Goal: Task Accomplishment & Management: Complete application form

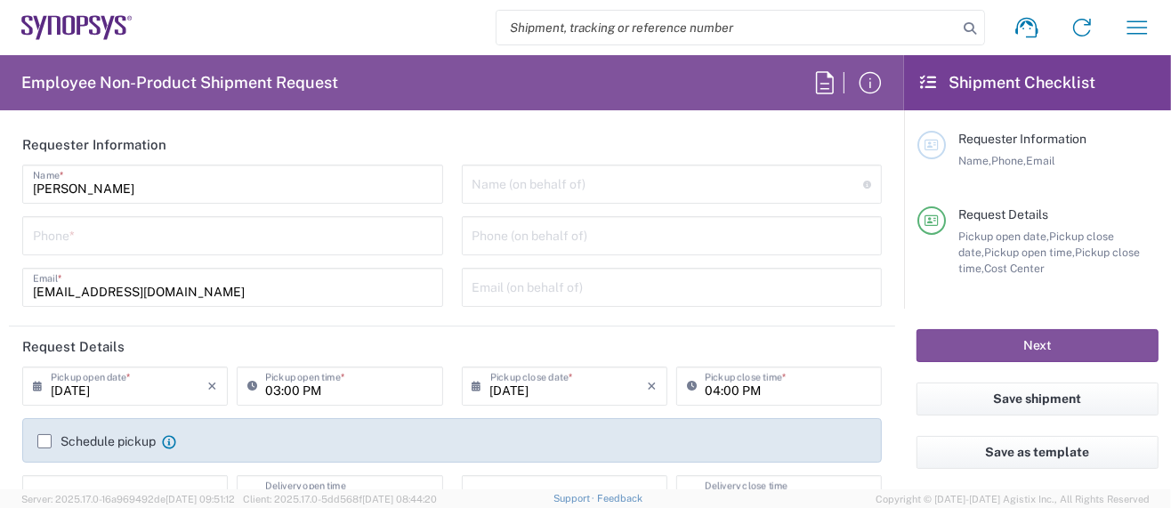
type input "Department"
type input "Delivered at Place"
type input "US01, SG, MSIP2, R&D 510464"
type input "[GEOGRAPHIC_DATA]"
type input "[US_STATE]"
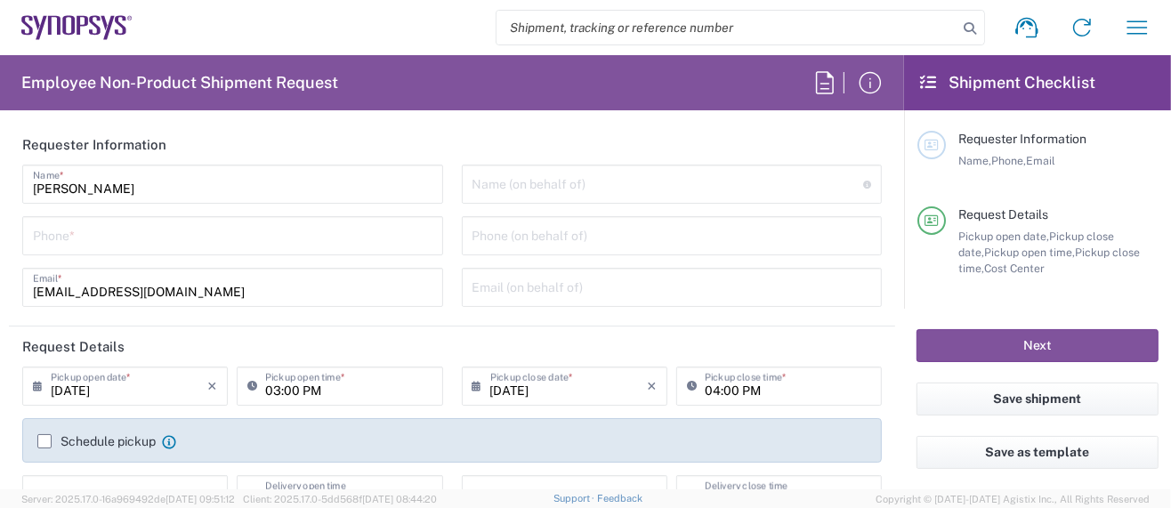
type input "[GEOGRAPHIC_DATA]"
click at [140, 244] on input "tel" at bounding box center [233, 234] width 400 height 31
type input "5"
type input "Hillsboro US03"
type input "5039399670"
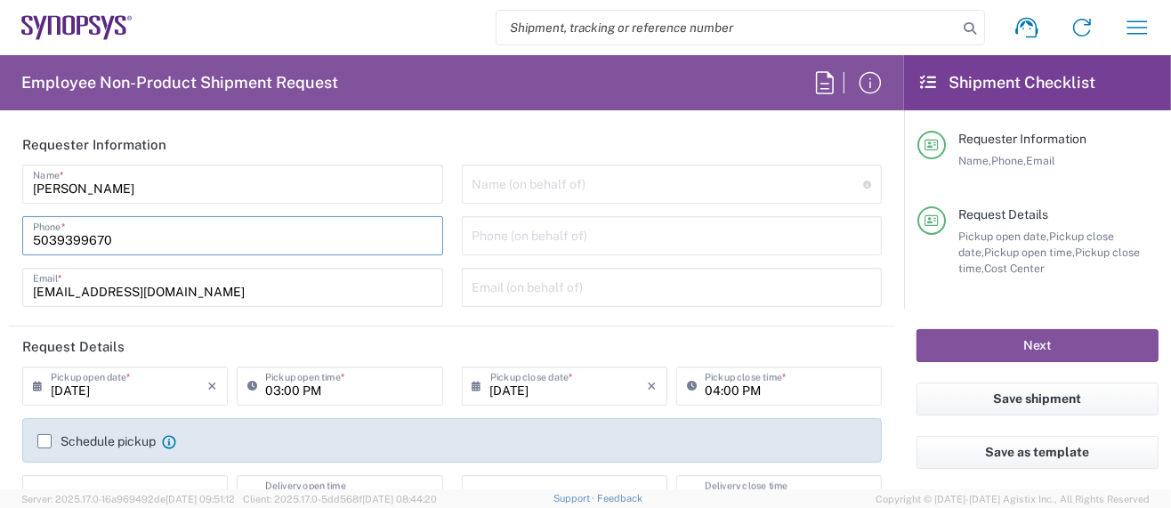
click at [243, 176] on input "[PERSON_NAME]" at bounding box center [233, 182] width 400 height 31
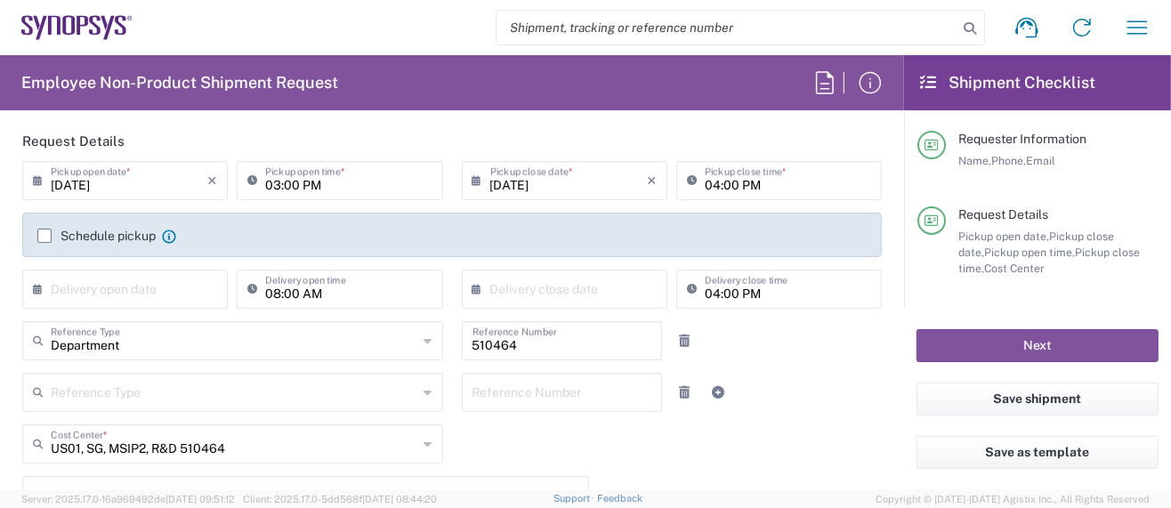
scroll to position [237, 0]
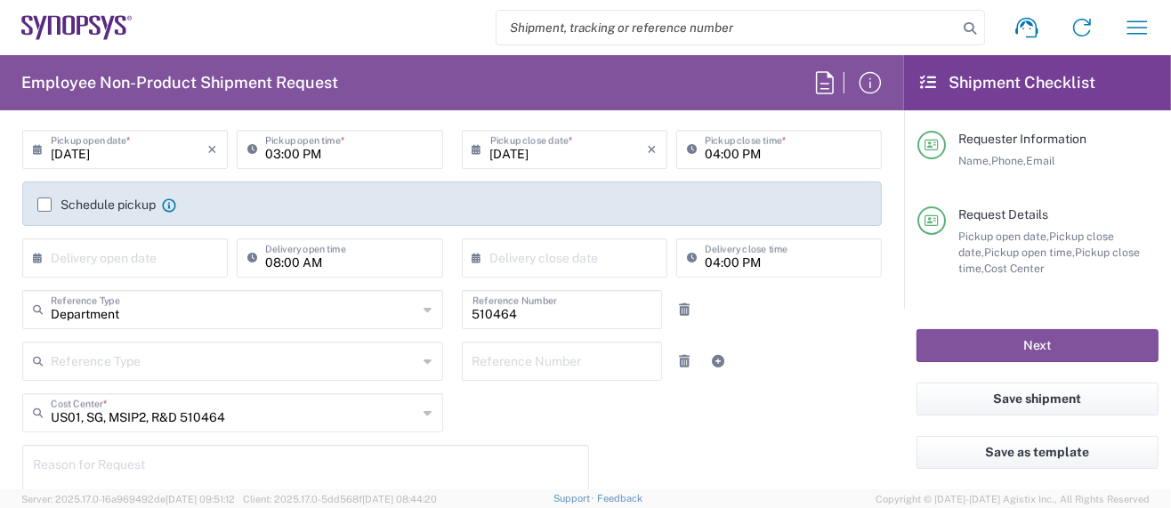
click at [530, 223] on div "Schedule pickup When scheduling a pickup please be sure to meet the following c…" at bounding box center [452, 211] width 848 height 28
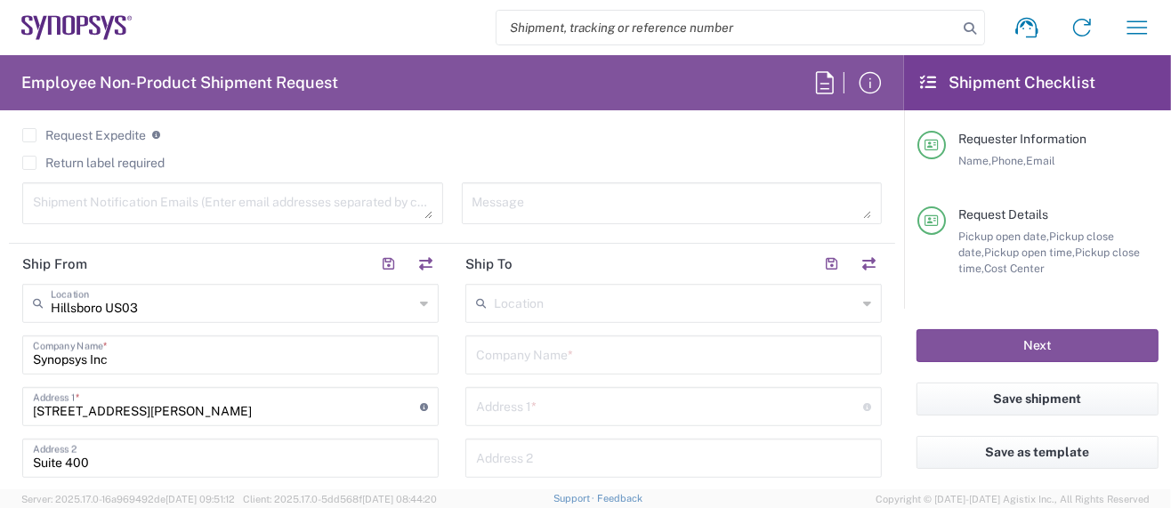
scroll to position [712, 0]
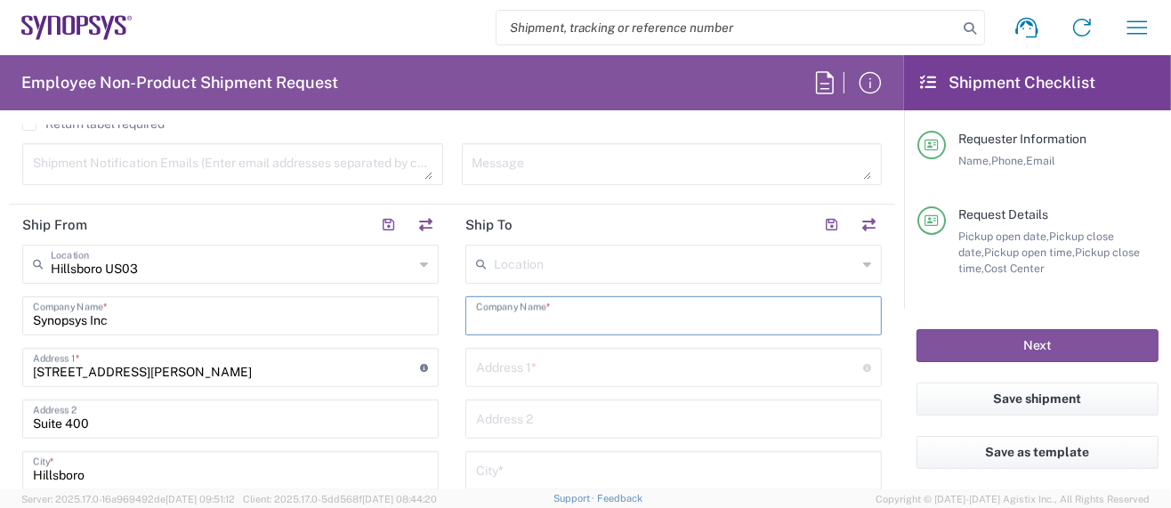
click at [538, 320] on input "text" at bounding box center [673, 314] width 395 height 31
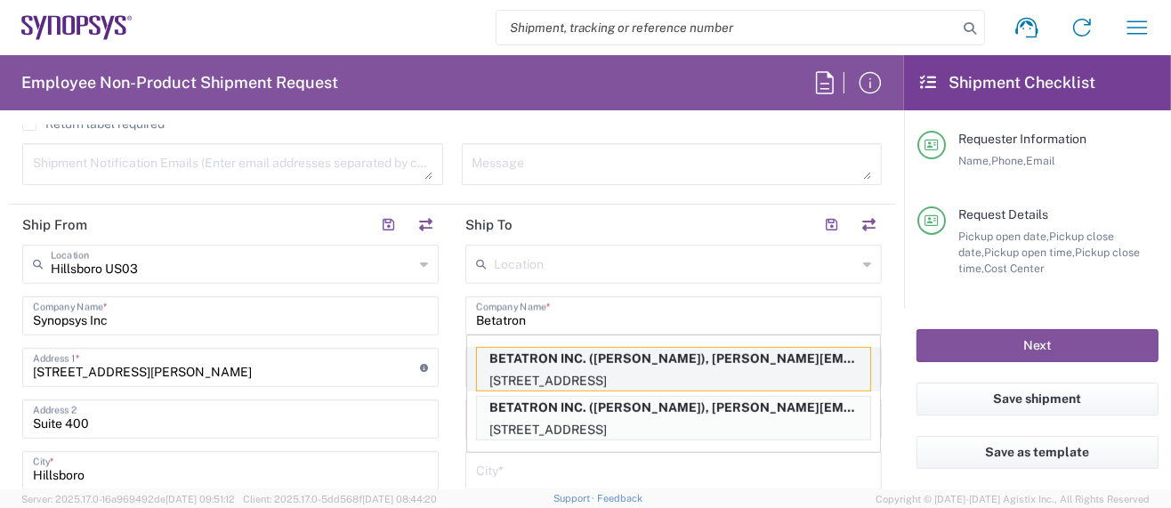
click at [579, 370] on p "[STREET_ADDRESS]" at bounding box center [673, 381] width 393 height 22
type input "BETATRON INC."
type input "[GEOGRAPHIC_DATA]"
type input "[GEOGRAPHIC_DATA][PERSON_NAME]"
type input "[US_STATE]"
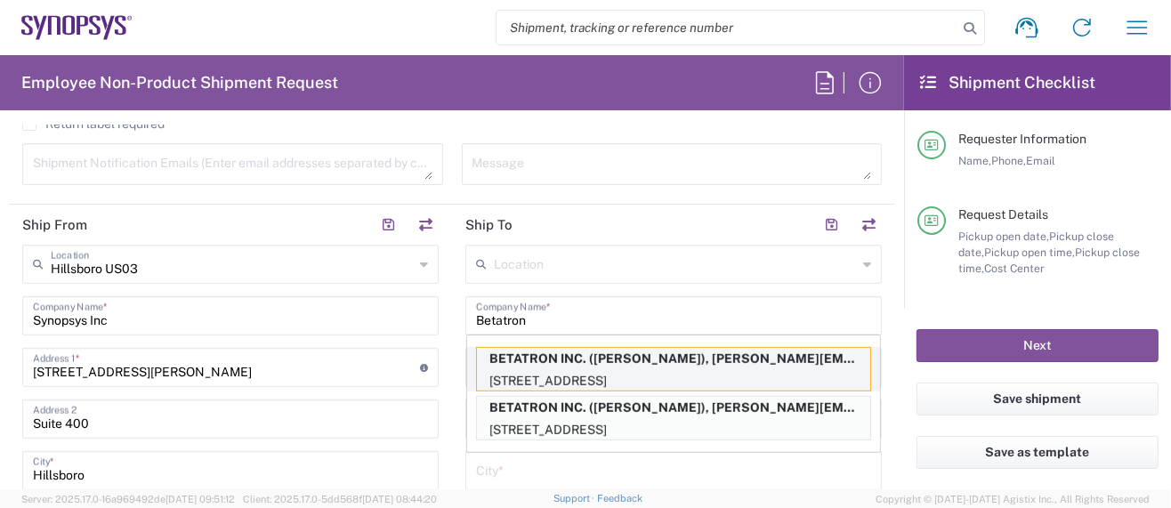
type input "95131"
type input "[PERSON_NAME]"
type input "4088061431"
type input "[PERSON_NAME][EMAIL_ADDRESS][PERSON_NAME][DOMAIN_NAME]"
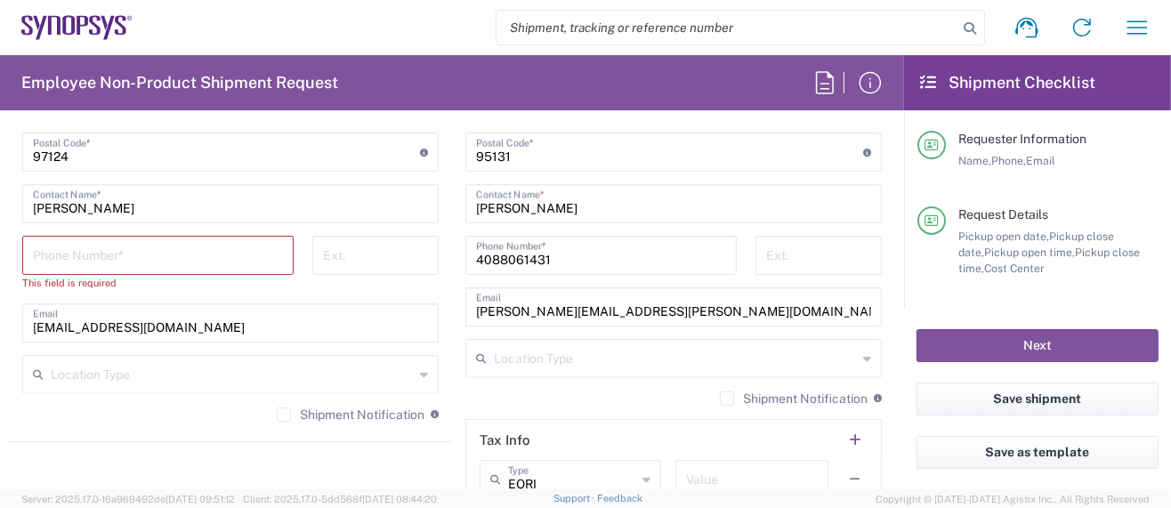
scroll to position [1186, 0]
click at [94, 247] on input "tel" at bounding box center [158, 253] width 250 height 31
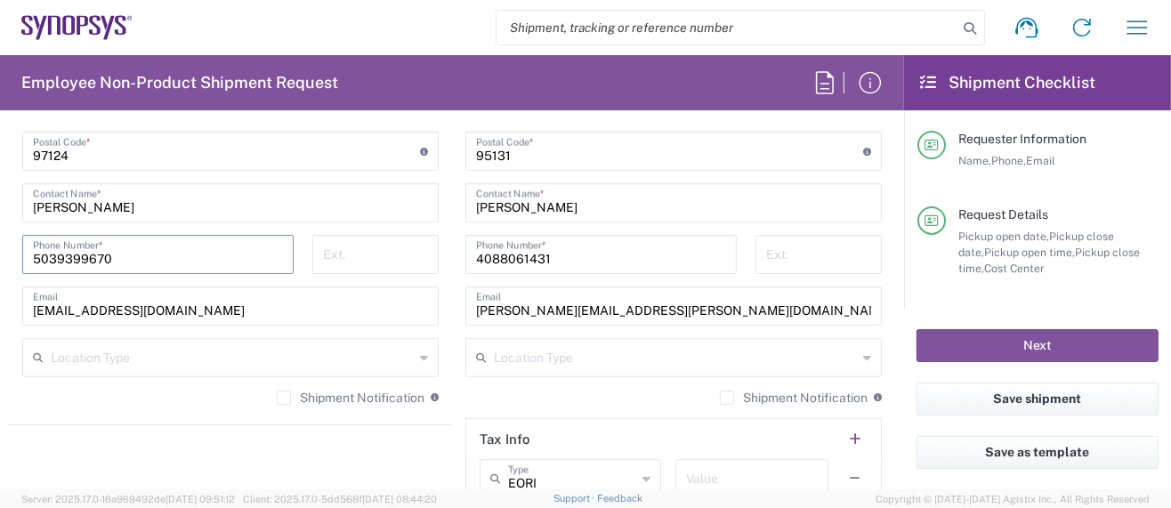
type input "5039399670"
click at [161, 226] on div "[GEOGRAPHIC_DATA] [GEOGRAPHIC_DATA] Location [GEOGRAPHIC_DATA] [GEOGRAPHIC_DATA…" at bounding box center [230, 94] width 417 height 648
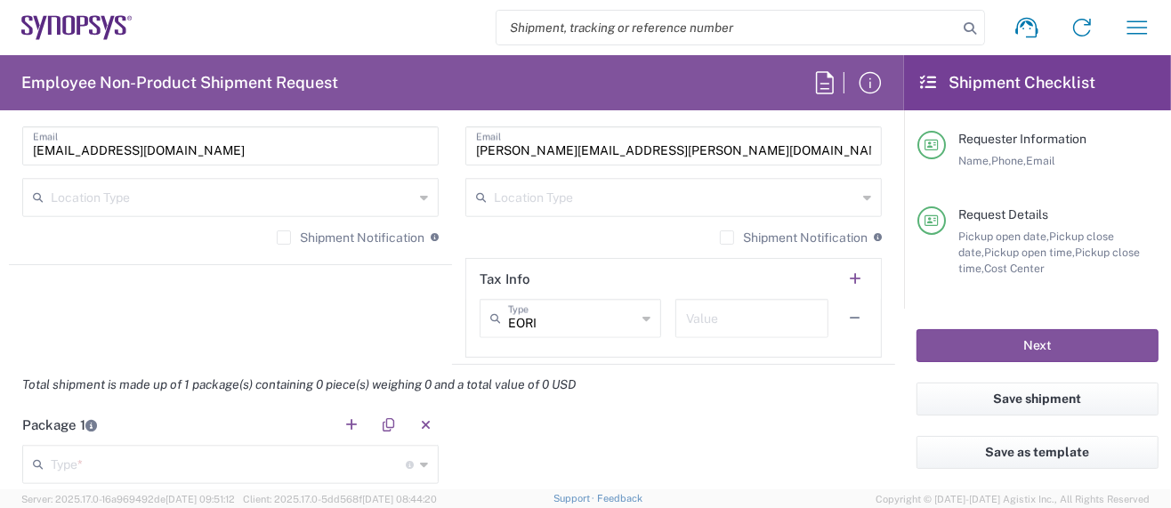
scroll to position [1542, 0]
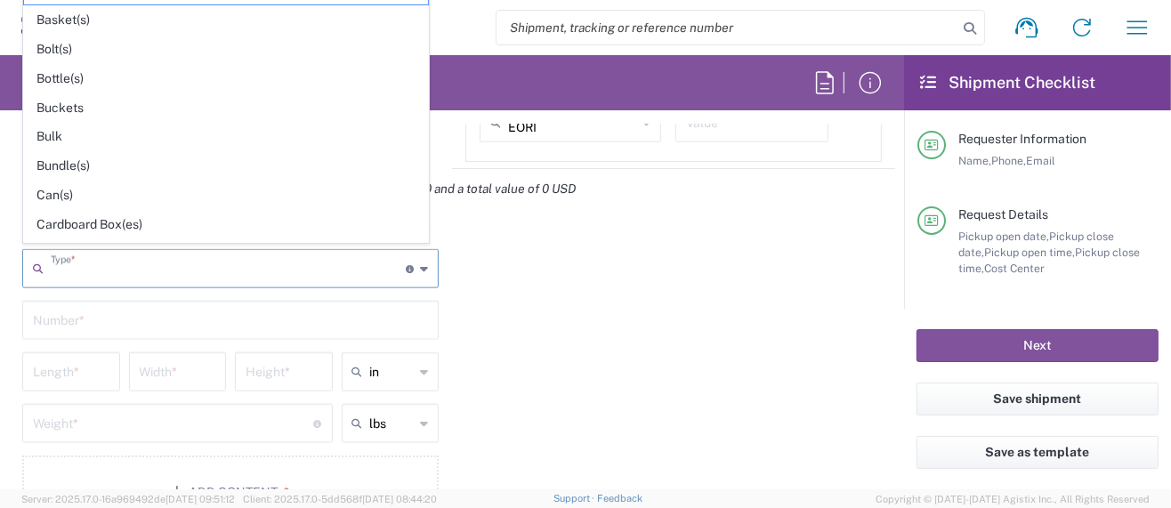
click at [127, 271] on input "text" at bounding box center [228, 267] width 355 height 31
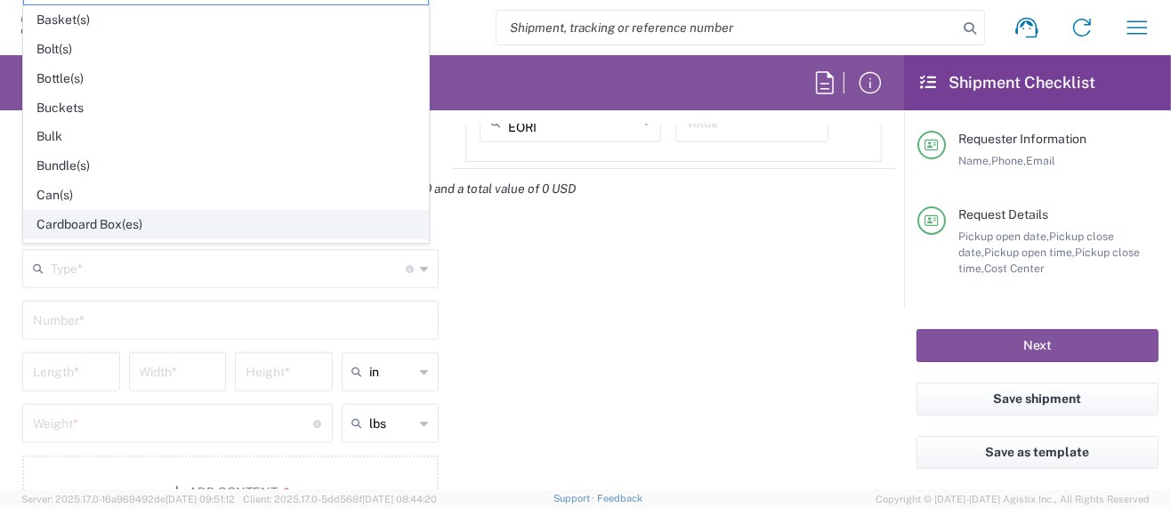
click at [105, 216] on span "Cardboard Box(es)" at bounding box center [226, 225] width 404 height 28
type input "Cardboard Box(es)"
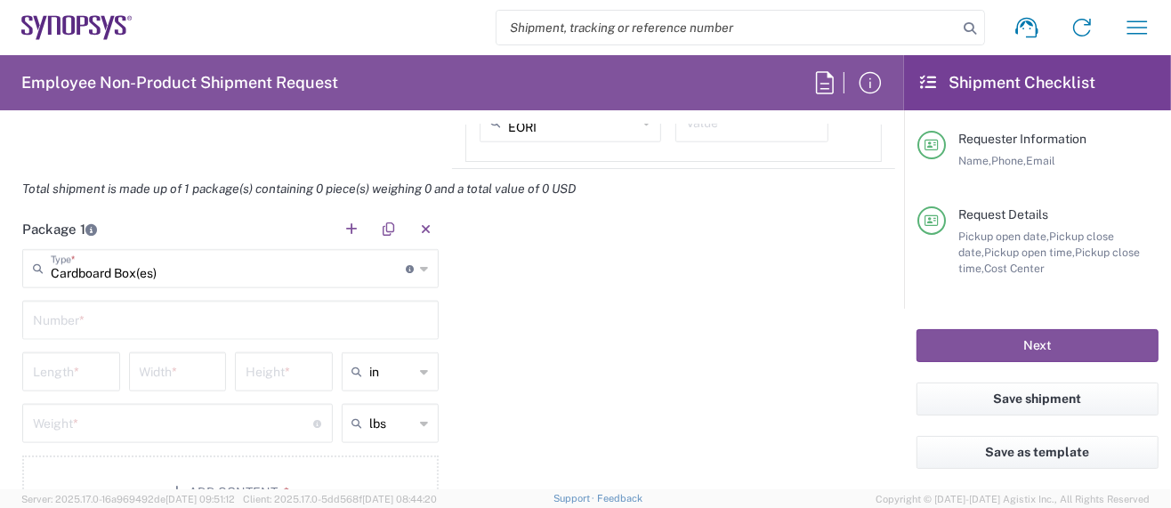
click at [87, 321] on input "text" at bounding box center [230, 318] width 395 height 31
type input "1"
click at [77, 365] on input "number" at bounding box center [71, 370] width 77 height 31
type input "12"
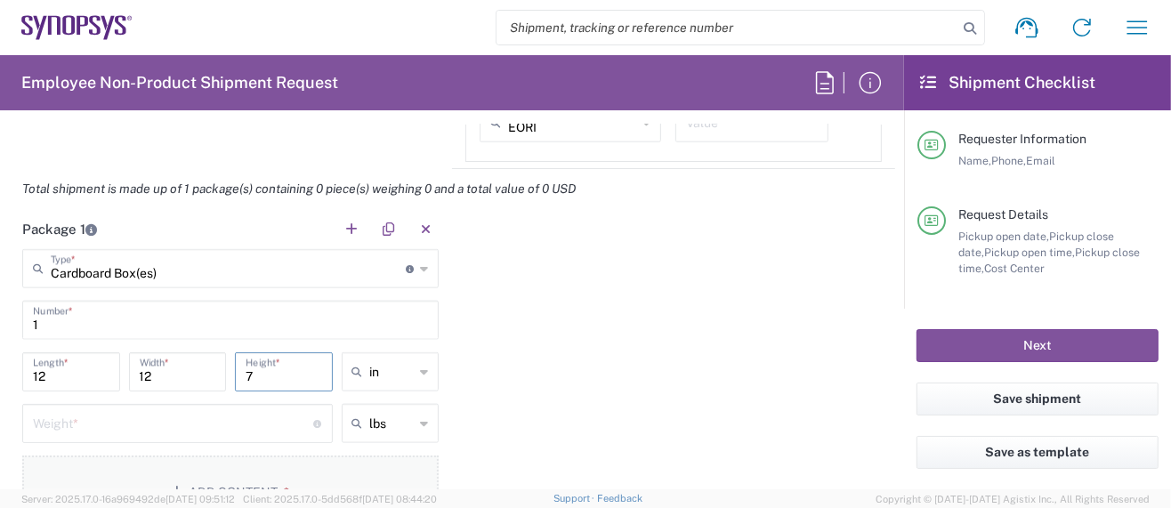
type input "7"
type input "in"
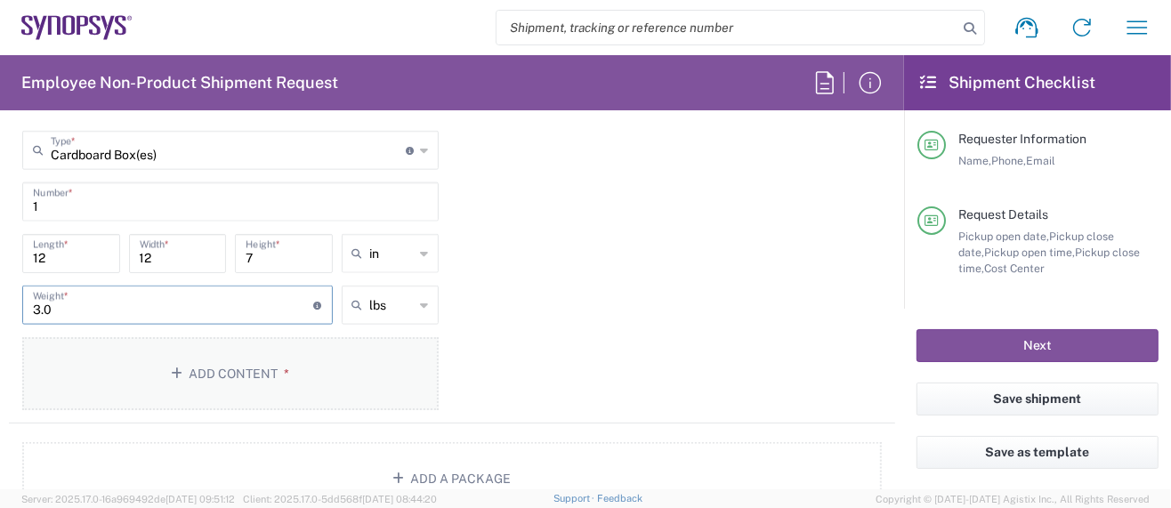
type input "3.0"
click at [230, 360] on button "Add Content *" at bounding box center [230, 373] width 417 height 73
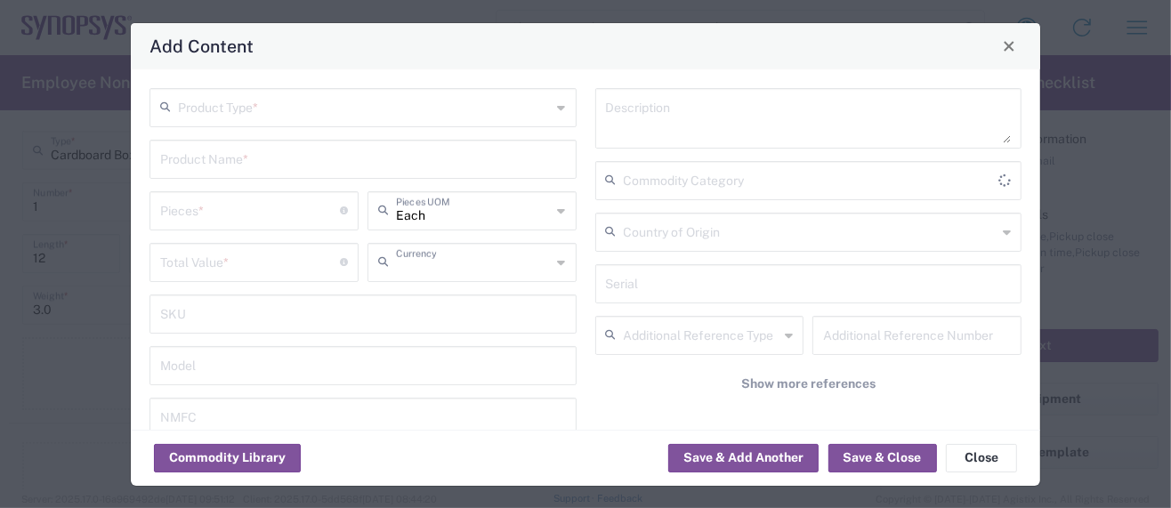
type input "US Dollar"
click at [247, 115] on input "text" at bounding box center [365, 106] width 374 height 31
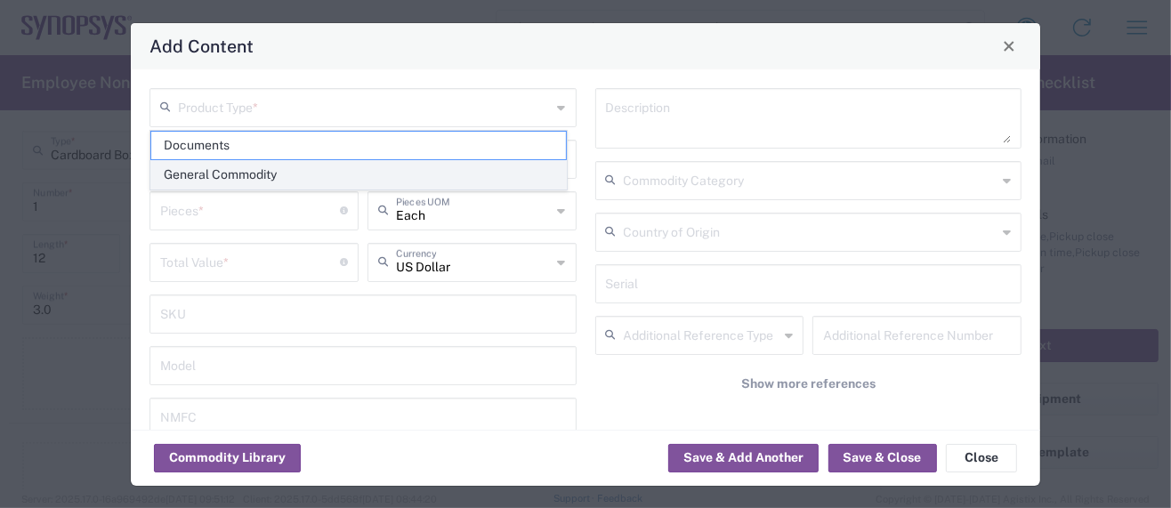
click at [234, 173] on span "General Commodity" at bounding box center [358, 175] width 415 height 28
type input "General Commodity"
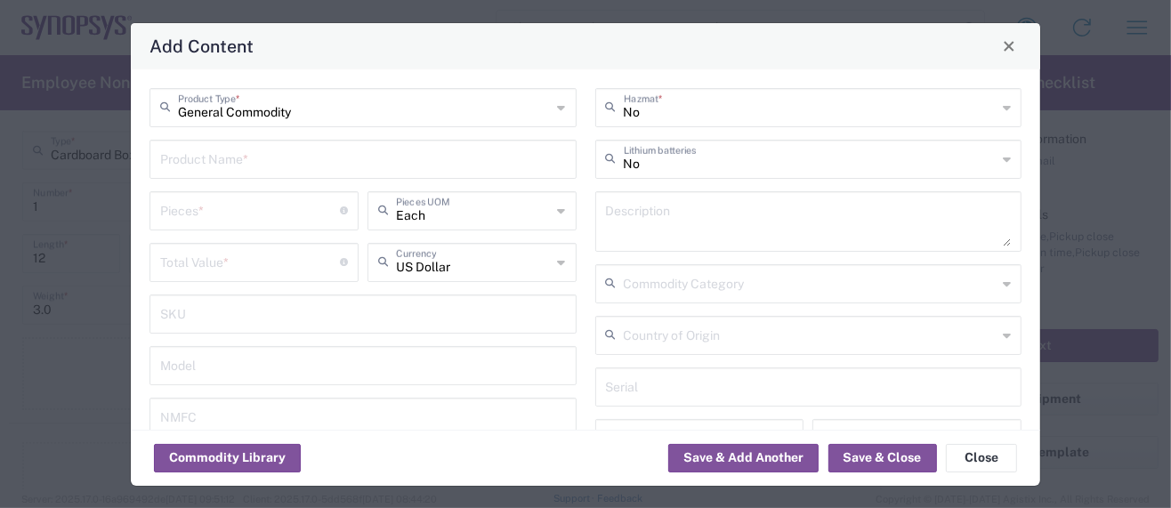
click at [194, 162] on input "text" at bounding box center [363, 157] width 406 height 31
paste input "GRM32ED71A476KE15L"
type input "GRM32ED71A476KE15L"
click at [250, 215] on input "number" at bounding box center [250, 209] width 180 height 31
type input "1"
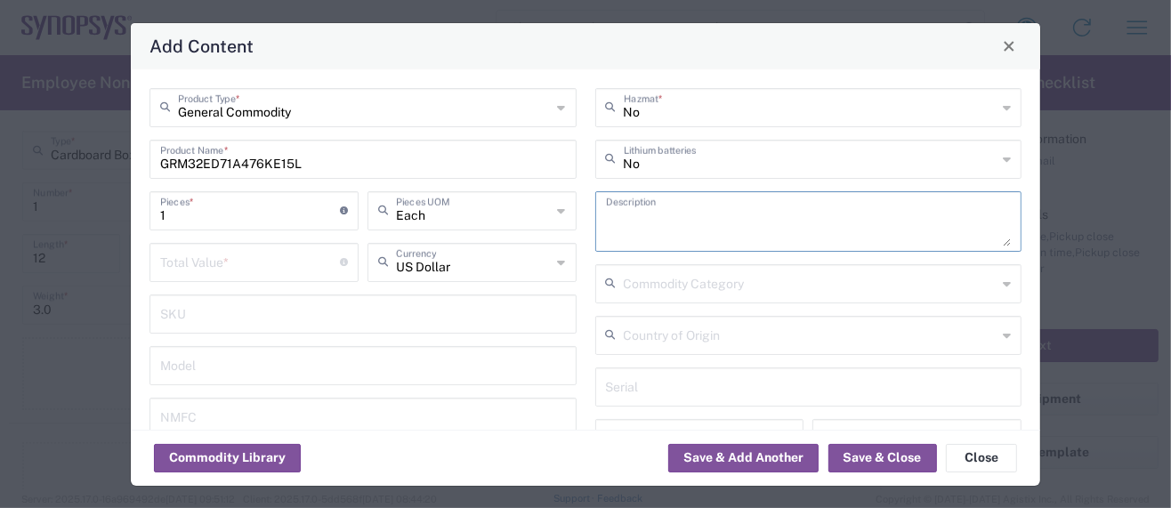
click at [606, 213] on textarea at bounding box center [809, 222] width 406 height 50
paste textarea "GRM32ED71A476KE15L"
click at [782, 221] on textarea "GRM32ED71A476KE15L -" at bounding box center [809, 222] width 406 height 50
paste textarea "Multilayer Ceramic Capacitors"
type textarea "GRM32ED71A476KE15L - Multilayer Ceramic Capacitors"
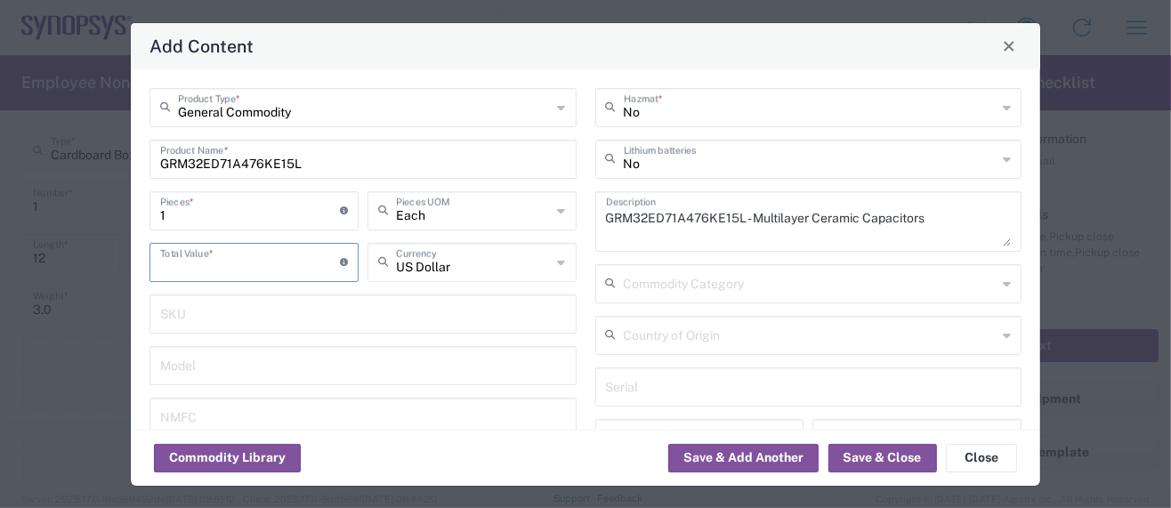
click at [178, 259] on input "number" at bounding box center [250, 261] width 180 height 31
click at [206, 272] on input "number" at bounding box center [250, 261] width 180 height 31
paste input "0.122"
type input "0.122"
drag, startPoint x: 179, startPoint y: 217, endPoint x: 15, endPoint y: 214, distance: 163.8
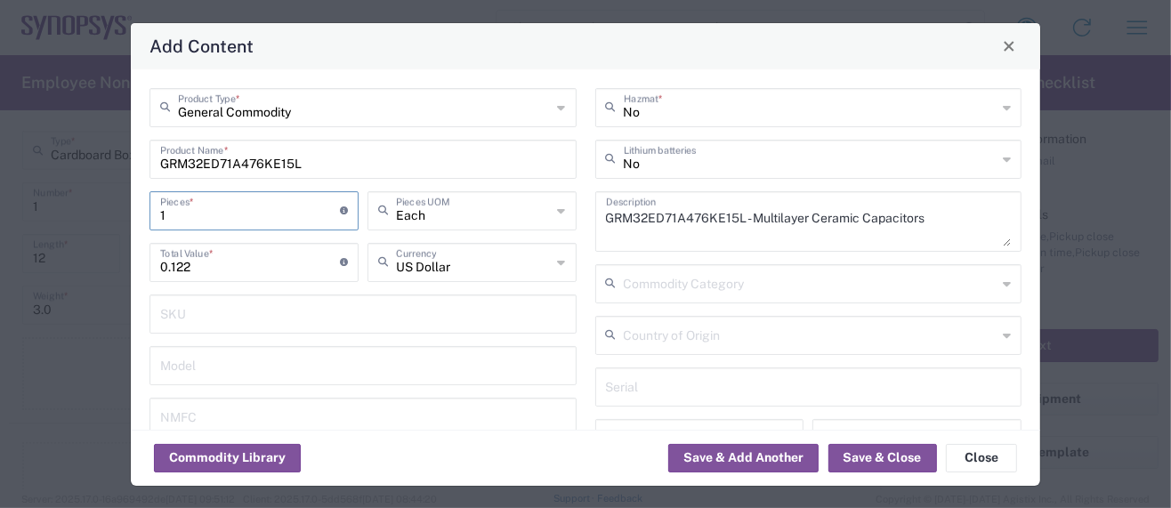
click at [15, 214] on div "Add Content General Commodity Product Type * GRM32ED71A476KE15L Product Name * …" at bounding box center [585, 254] width 1171 height 508
type input "3"
type input "0.37"
type input "30"
type input "3.7"
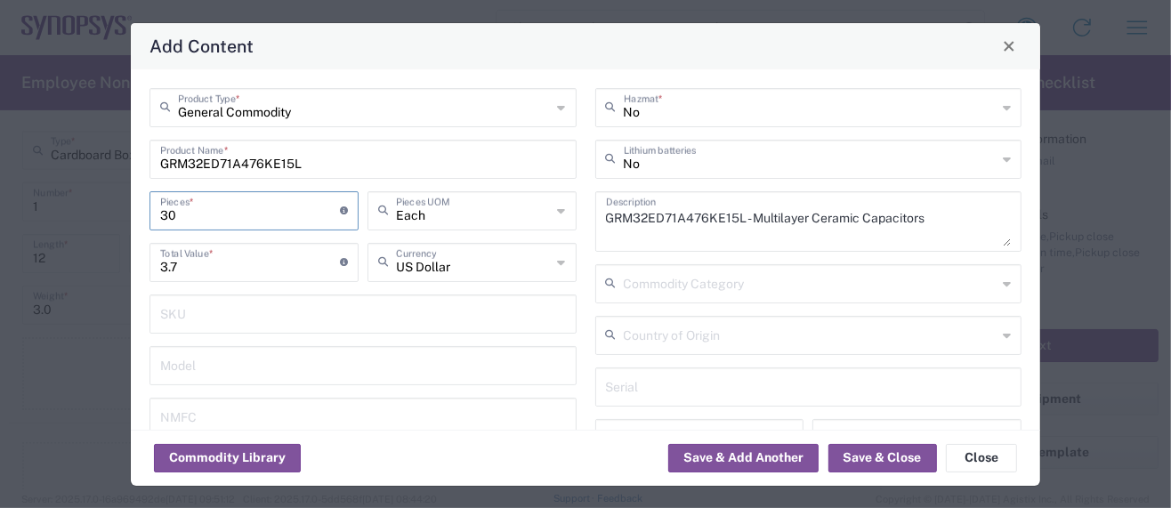
type input "300"
type input "37"
type input "3000"
type input "370"
type input "3000"
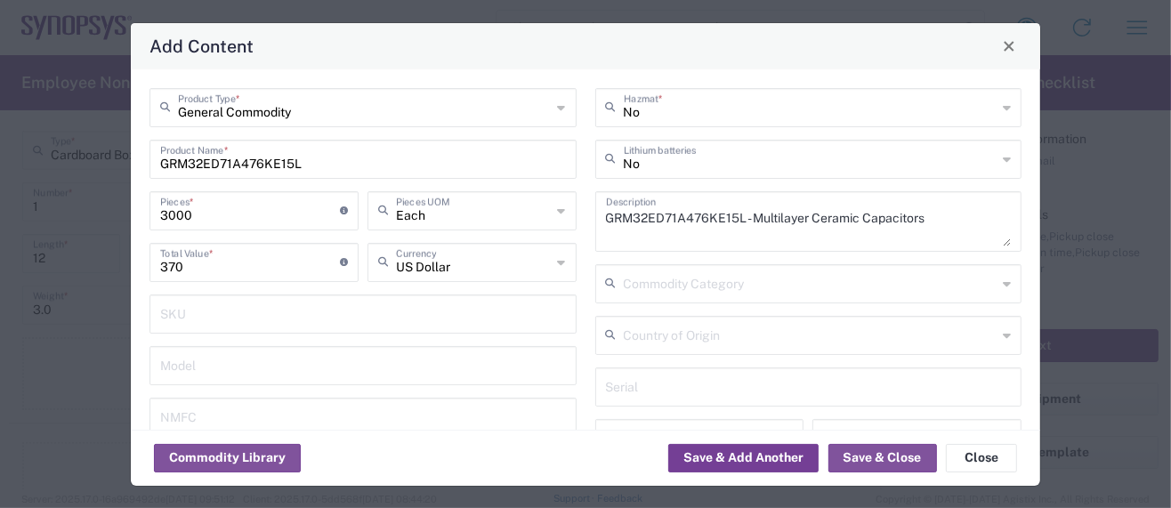
click at [703, 457] on button "Save & Add Another" at bounding box center [743, 458] width 150 height 28
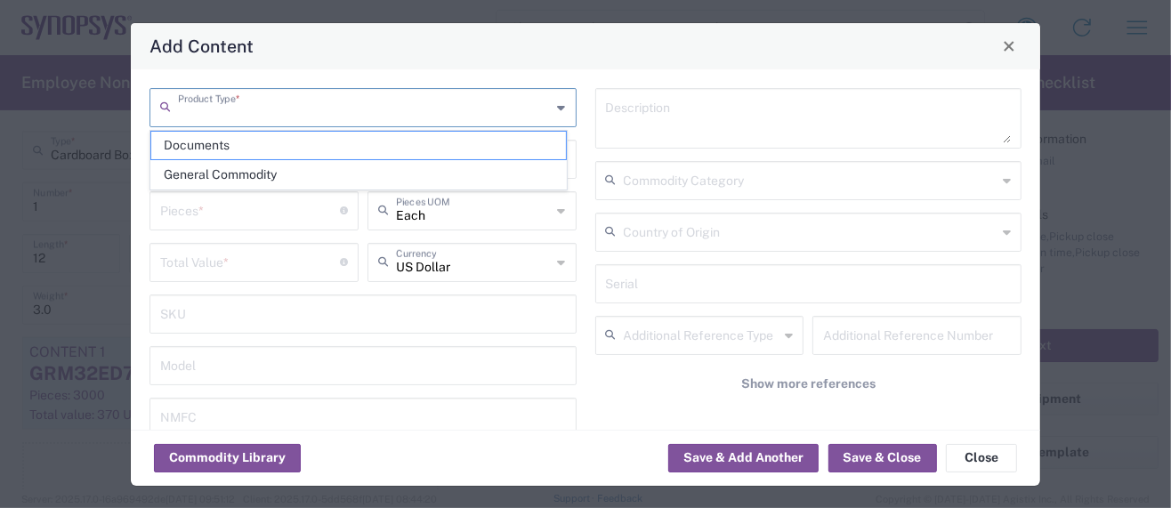
click at [247, 105] on input "text" at bounding box center [365, 106] width 374 height 31
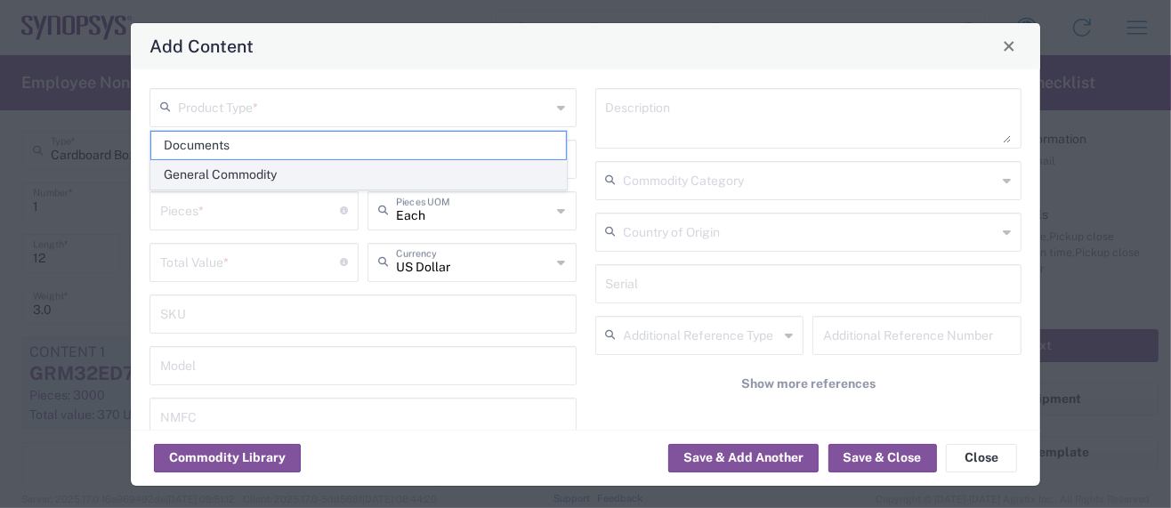
click at [231, 172] on span "General Commodity" at bounding box center [358, 175] width 415 height 28
type input "General Commodity"
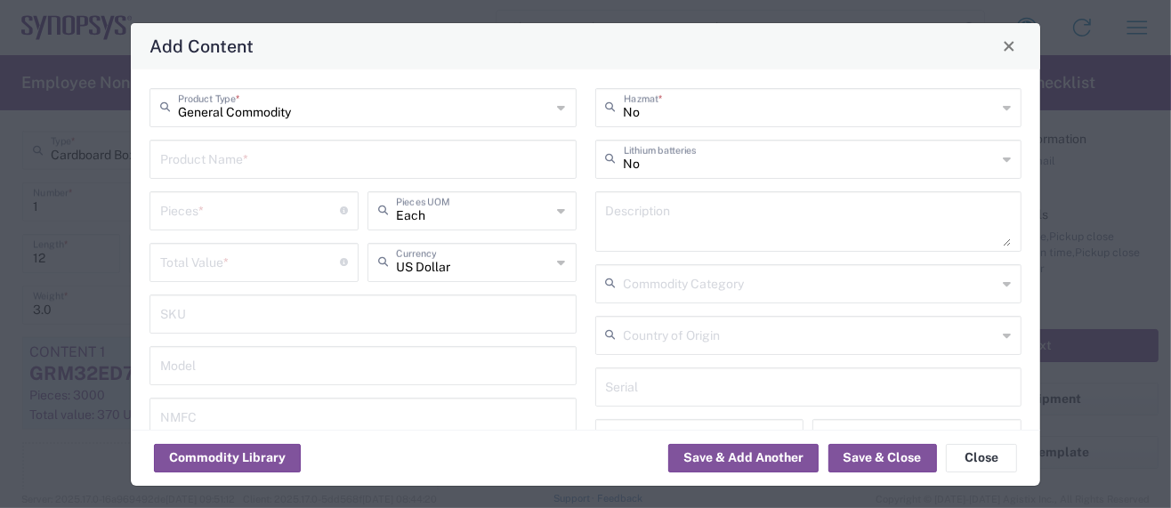
click at [223, 164] on input "text" at bounding box center [363, 157] width 406 height 31
paste input "DMN53D0L-7"
type input "DMN53D0L-7"
click at [617, 219] on textarea at bounding box center [809, 222] width 406 height 50
paste textarea "DMN53D0L-7"
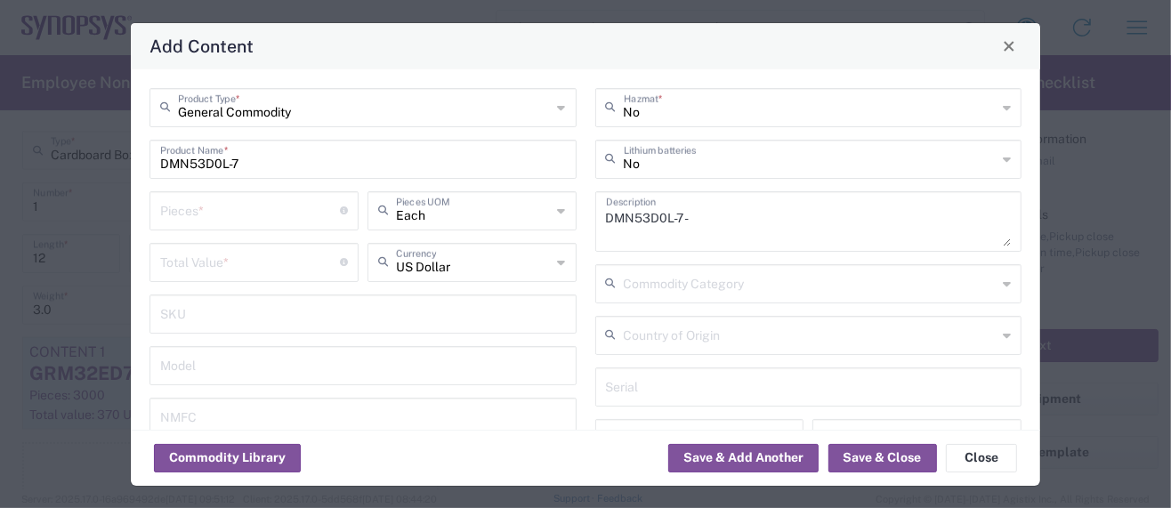
click at [737, 231] on textarea "DMN53D0L-7 -" at bounding box center [809, 222] width 406 height 50
paste textarea "MOSFETs N-Ch 50Vds 20Vgs FET Enh Mode 46pF 1.5Vgs"
type textarea "DMN53D0L-7 - MOSFETs N-Ch 50Vds 20Vgs FET Enh Mode 46pF 1.5Vgs"
click at [179, 215] on input "number" at bounding box center [250, 209] width 180 height 31
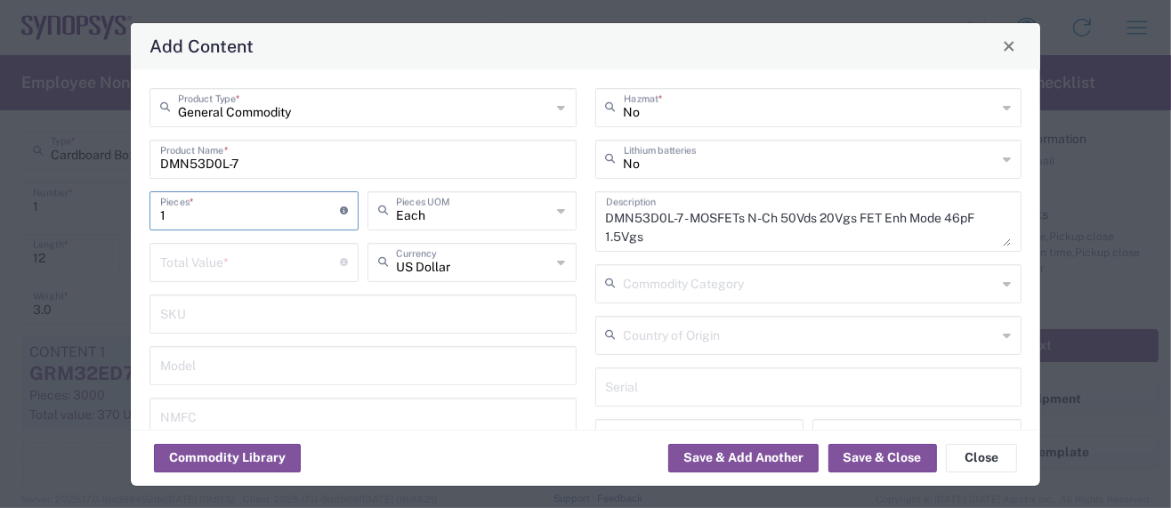
type input "1"
click at [181, 267] on input "number" at bounding box center [250, 261] width 180 height 31
paste input "0.04"
type input "0.04"
drag, startPoint x: 168, startPoint y: 211, endPoint x: 112, endPoint y: 213, distance: 56.1
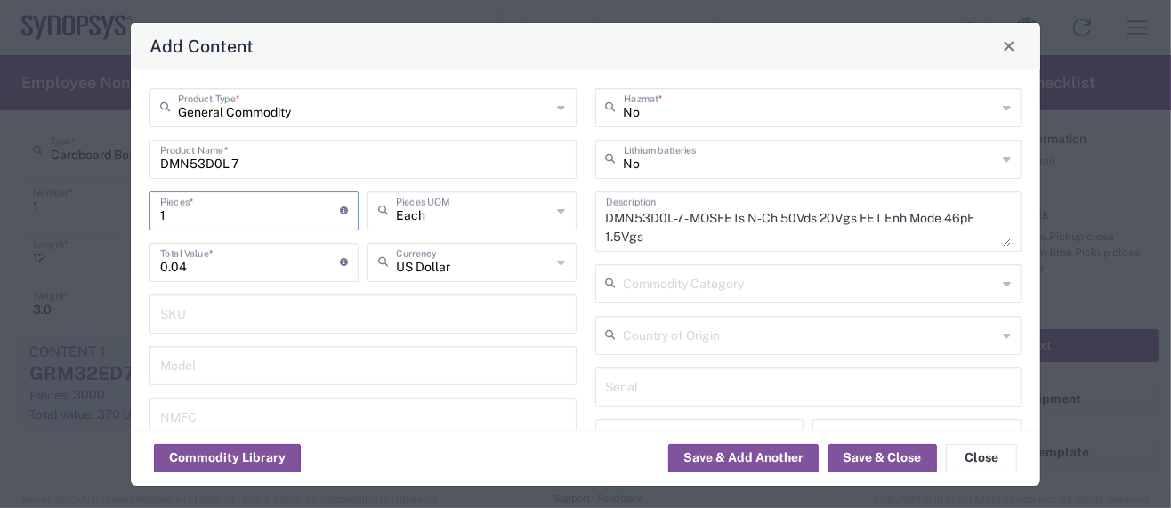
click at [112, 213] on div "Add Content General Commodity Product Type * DMN53D0L-7 Product Name * 1 Pieces…" at bounding box center [585, 254] width 1171 height 508
type input "6"
type input "0.24"
type input "60"
type input "2.4"
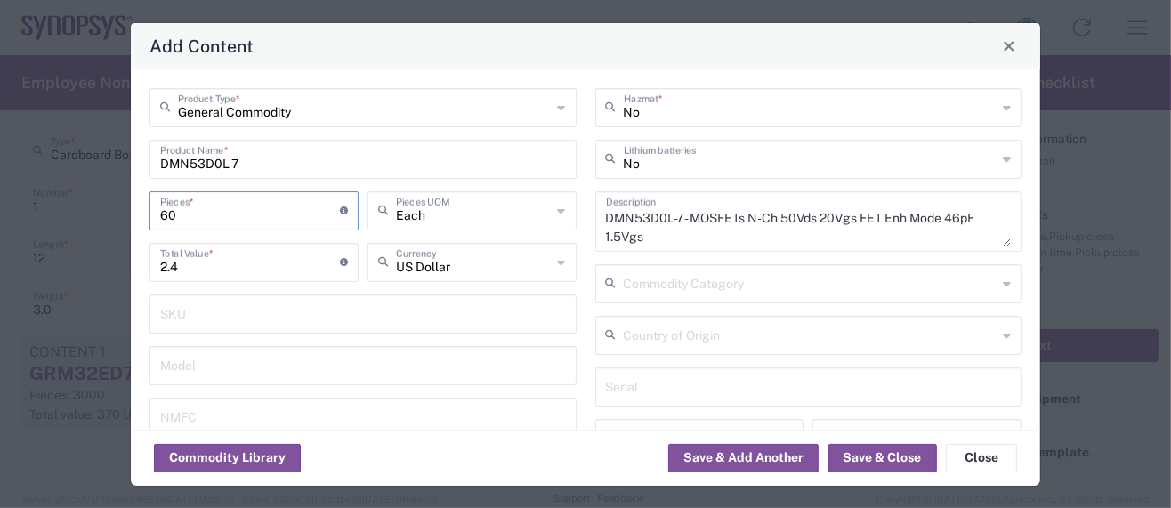
type input "600"
type input "24"
type input "6000"
type input "240"
type input "6000"
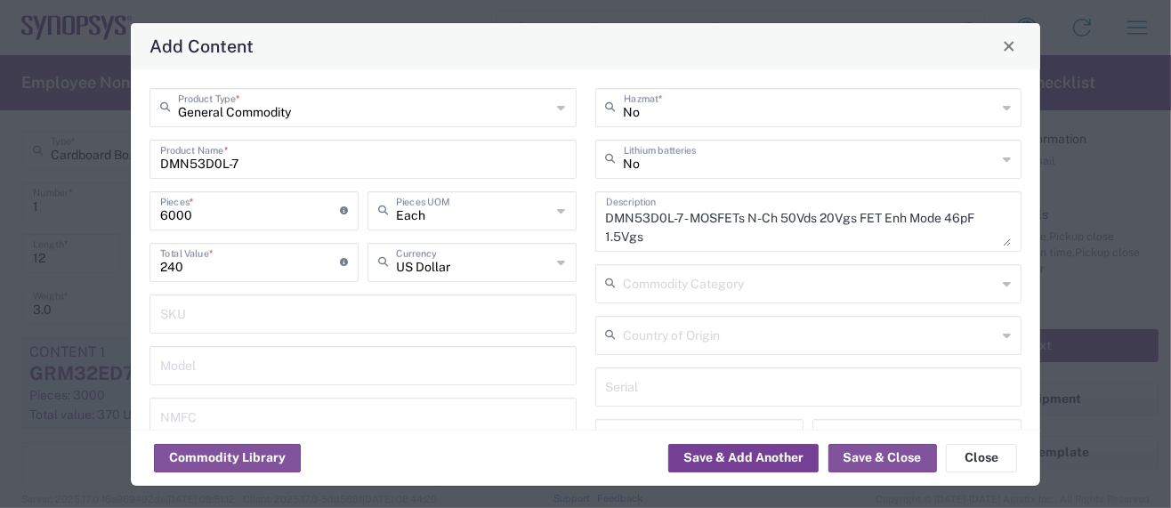
click at [708, 459] on button "Save & Add Another" at bounding box center [743, 458] width 150 height 28
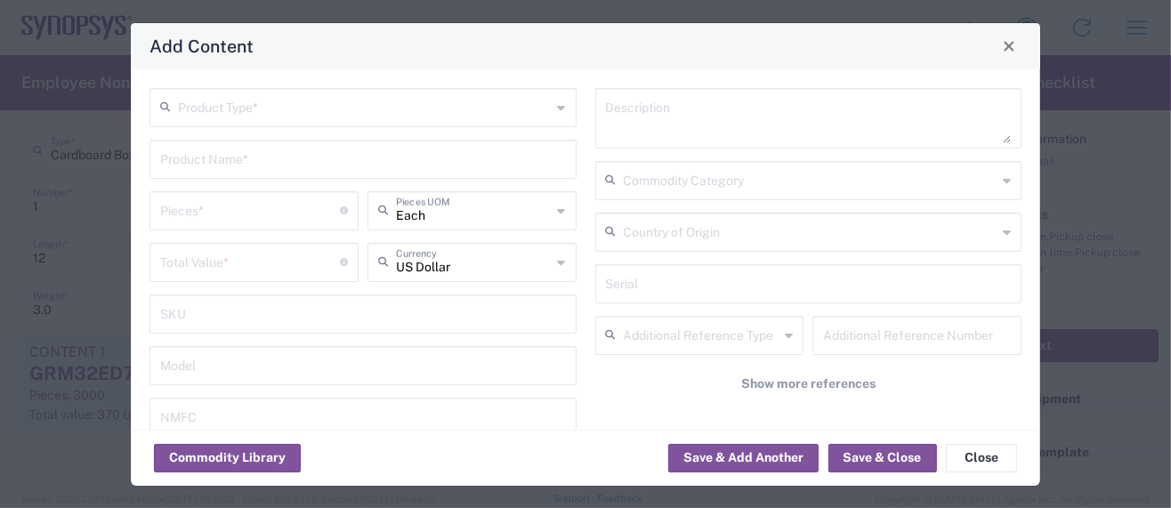
click at [267, 103] on input "text" at bounding box center [365, 106] width 374 height 31
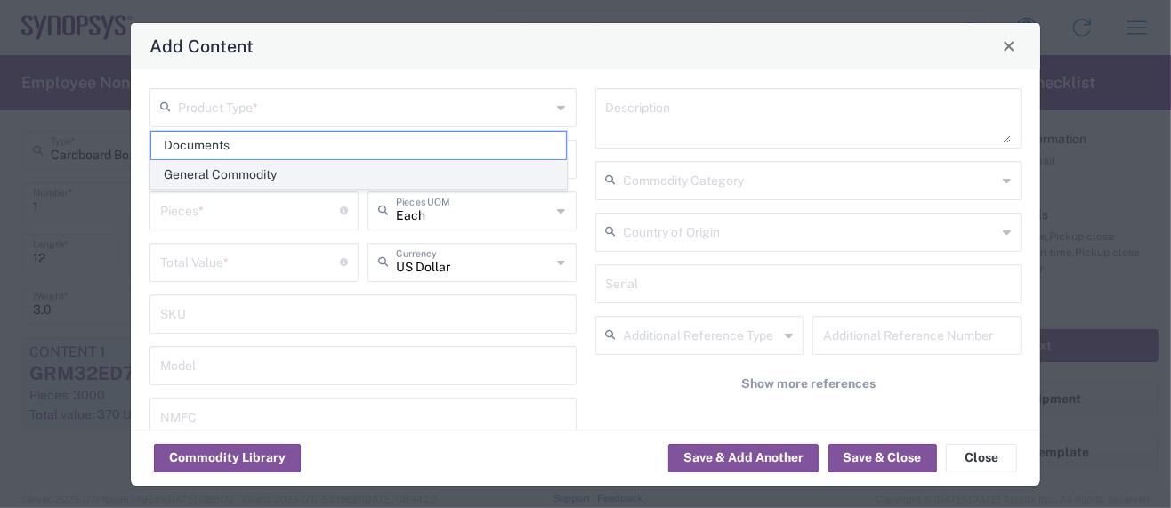
click at [253, 174] on span "General Commodity" at bounding box center [358, 175] width 415 height 28
type input "General Commodity"
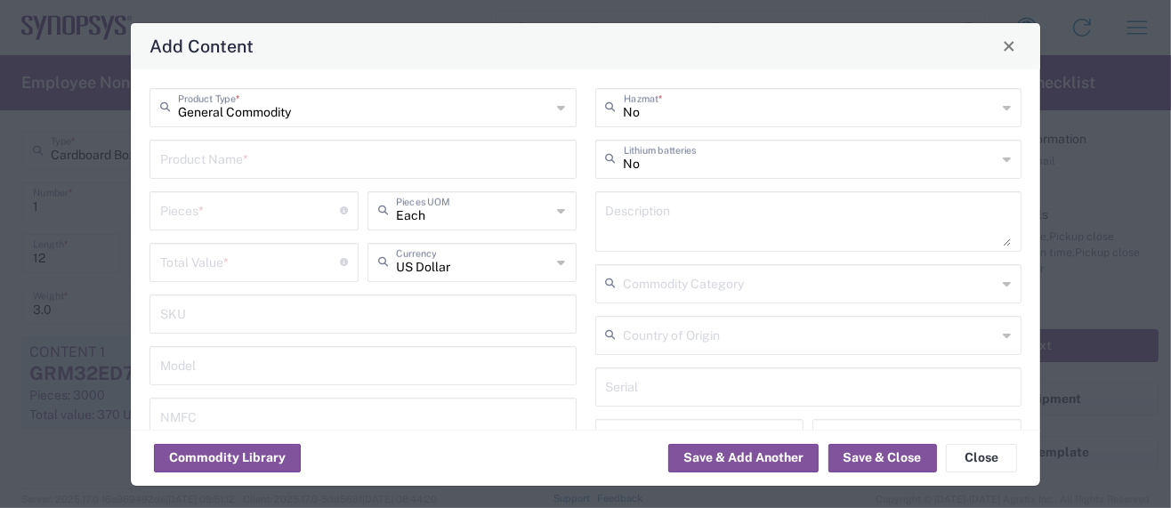
click at [231, 158] on input "text" at bounding box center [363, 157] width 406 height 31
paste input "GRM035D70G225ME01D"
type input "GRM035D70G225ME01D"
click at [666, 218] on textarea at bounding box center [809, 222] width 406 height 50
paste textarea "GRM035D70G225ME01D"
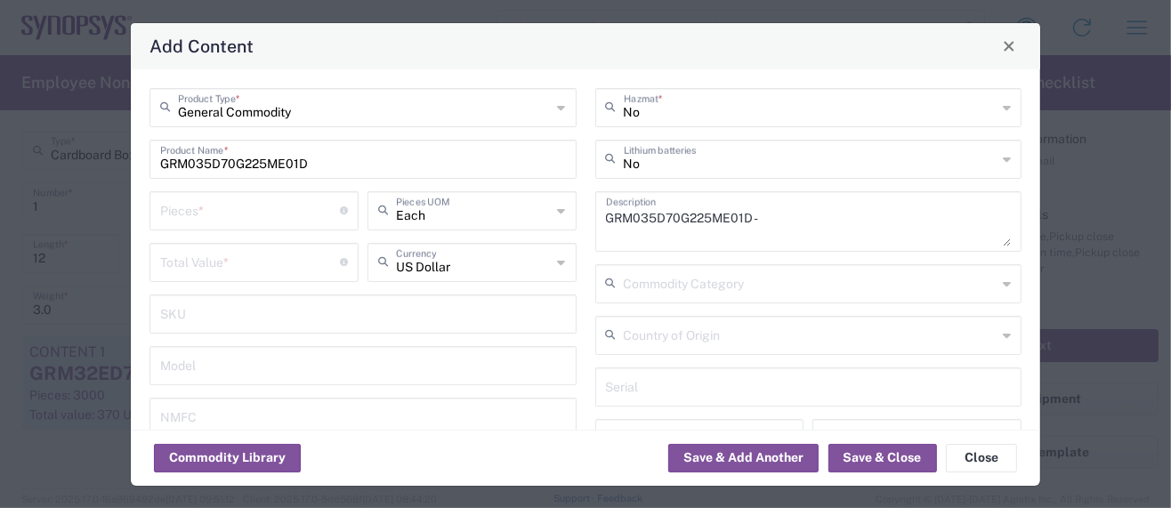
click at [770, 225] on textarea "GRM035D70G225ME01D -" at bounding box center [809, 222] width 406 height 50
paste textarea "Multilayer Ceramic Capacitors"
type textarea "GRM035D70G225ME01D - Multilayer Ceramic Capacitors"
click at [186, 210] on input "number" at bounding box center [250, 209] width 180 height 31
type input "1"
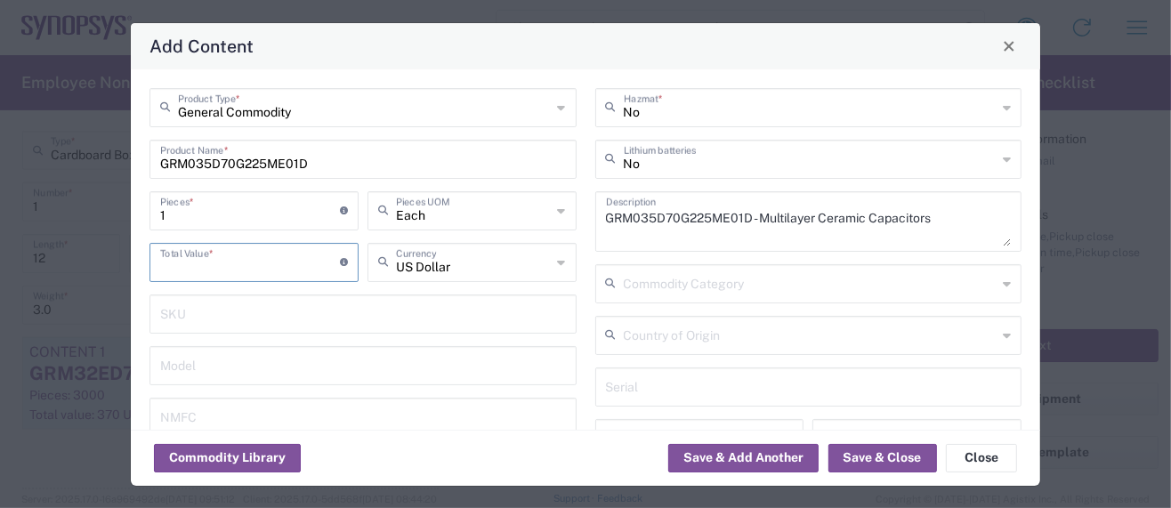
click at [203, 267] on input "number" at bounding box center [250, 261] width 180 height 31
paste input "0.042"
type input "0.042"
click at [177, 213] on input "1" at bounding box center [250, 209] width 180 height 31
type input "10"
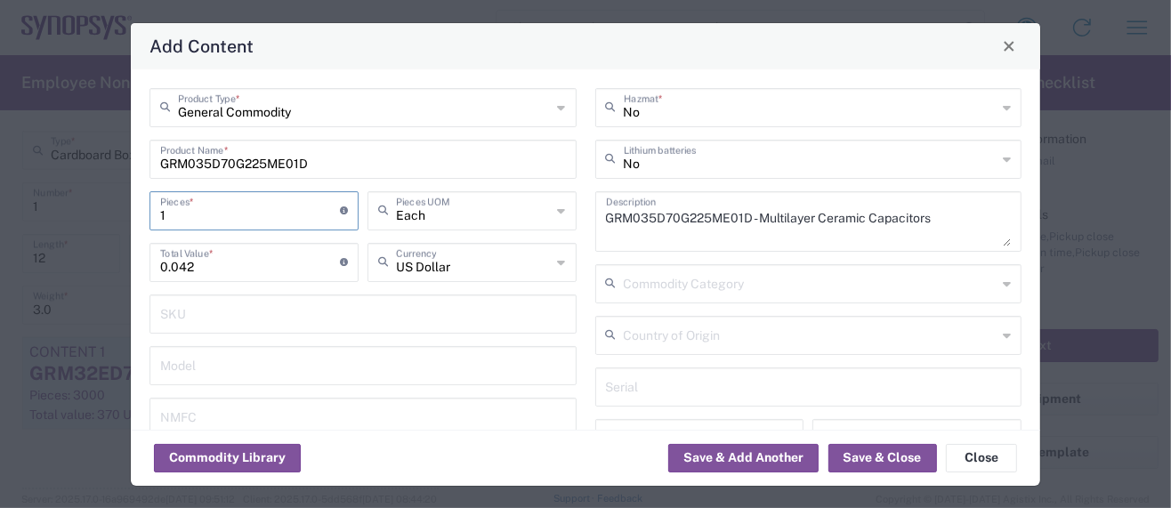
type input "0.42"
type input "100"
type input "4.2"
type input "1000"
type input "42"
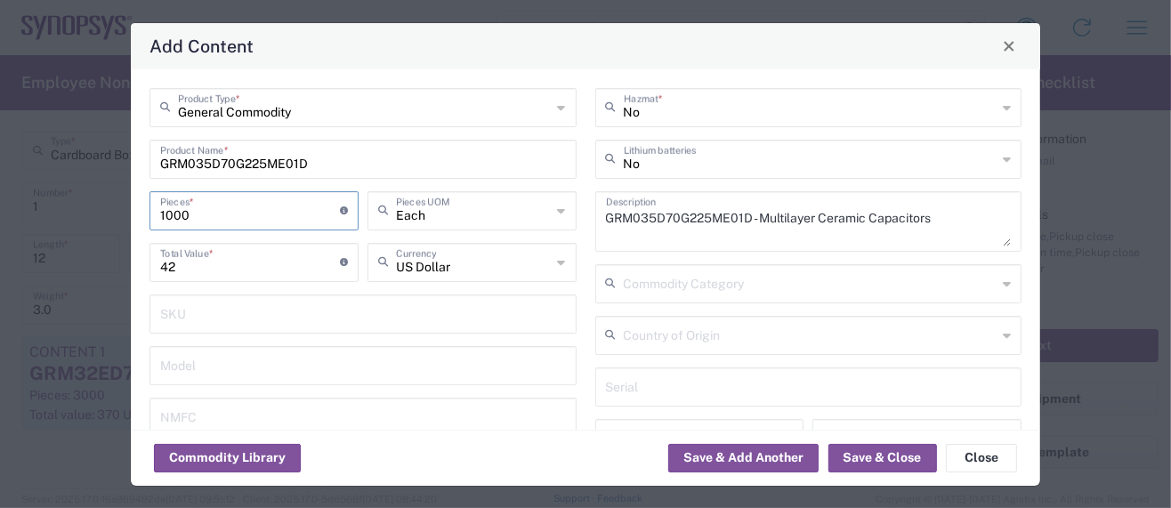
type input "10000"
type input "420"
type input "10000"
click at [863, 455] on button "Save & Close" at bounding box center [883, 458] width 109 height 28
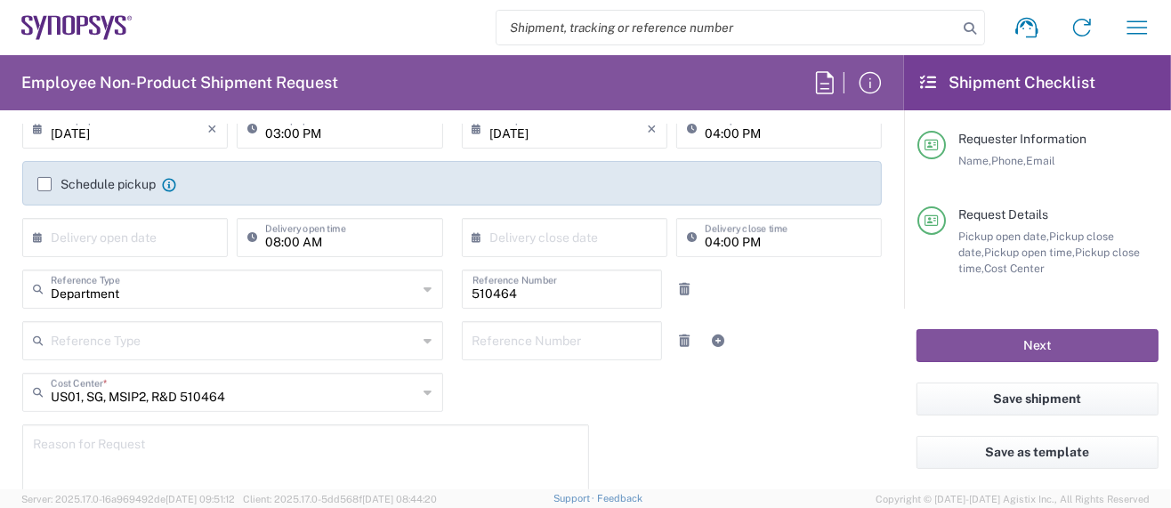
scroll to position [355, 0]
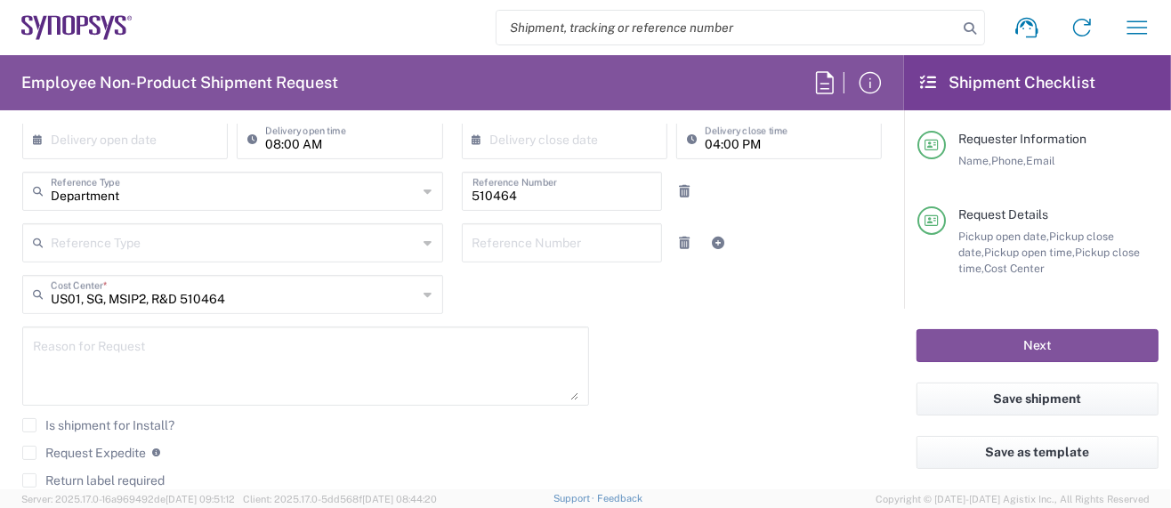
click at [151, 354] on textarea at bounding box center [306, 366] width 546 height 69
type textarea "Please expedite per [PERSON_NAME]."
click at [35, 449] on label "Request Expedite" at bounding box center [84, 453] width 124 height 14
click at [29, 453] on input "Request Expedite" at bounding box center [29, 453] width 0 height 0
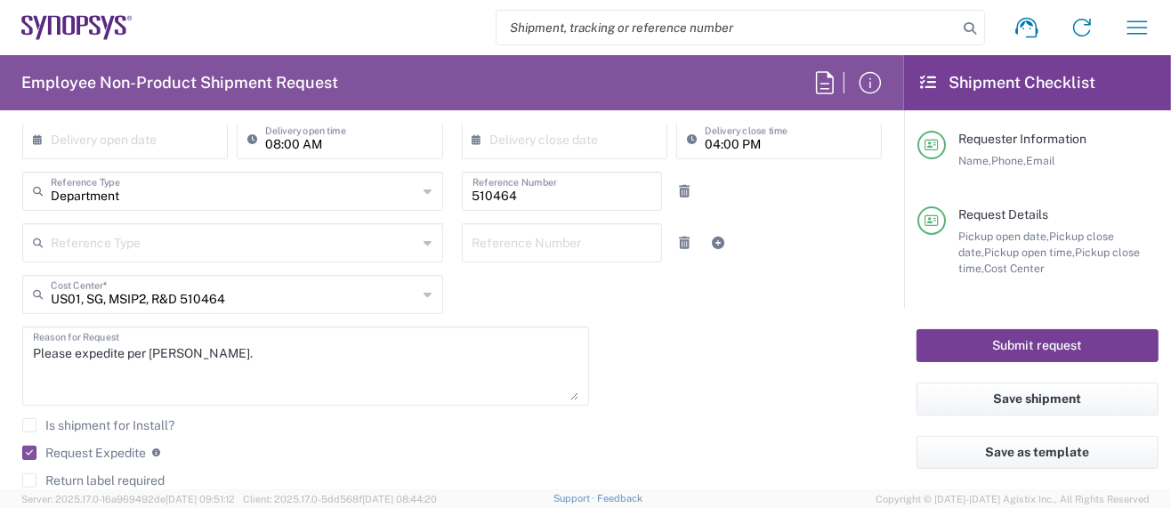
click at [965, 342] on button "Submit request" at bounding box center [1038, 345] width 242 height 33
